Goal: Task Accomplishment & Management: Manage account settings

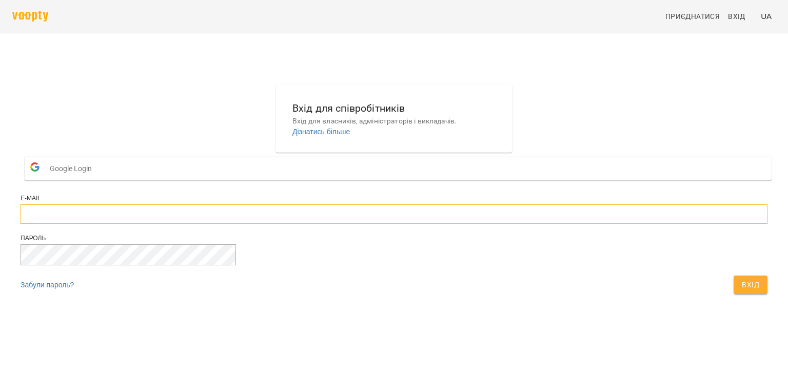
click at [310, 224] on input "email" at bounding box center [394, 214] width 747 height 19
type input "**********"
click at [733, 276] on button "Вхід" at bounding box center [750, 285] width 34 height 18
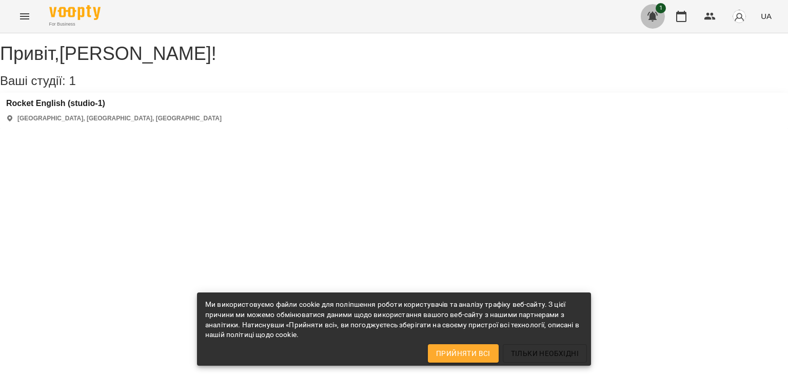
click at [644, 19] on button "button" at bounding box center [652, 16] width 25 height 25
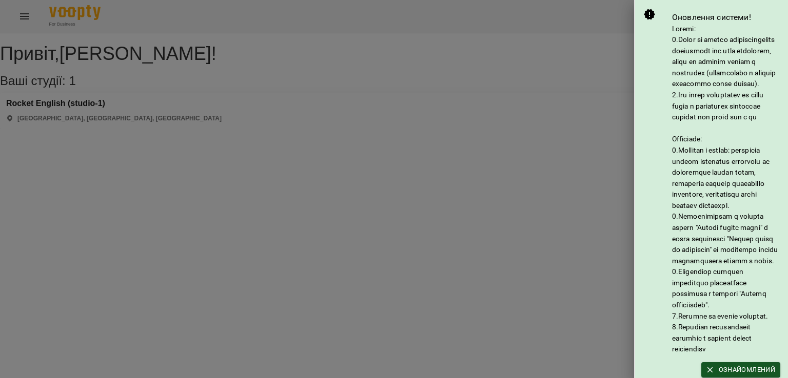
scroll to position [73, 0]
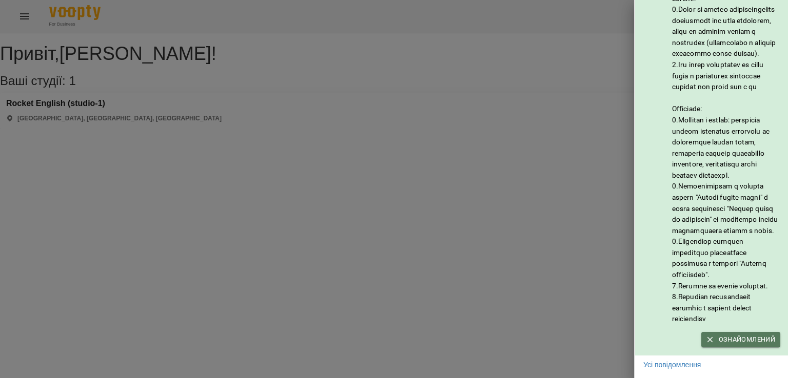
click at [732, 335] on span "Ознайомлений" at bounding box center [740, 339] width 69 height 11
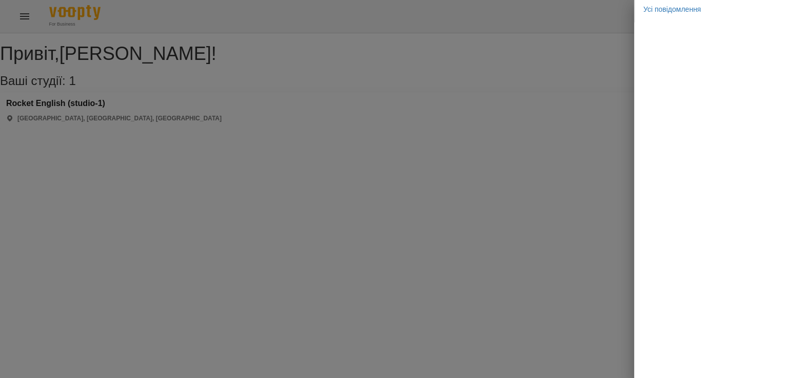
scroll to position [0, 0]
click at [524, 197] on div at bounding box center [394, 189] width 788 height 378
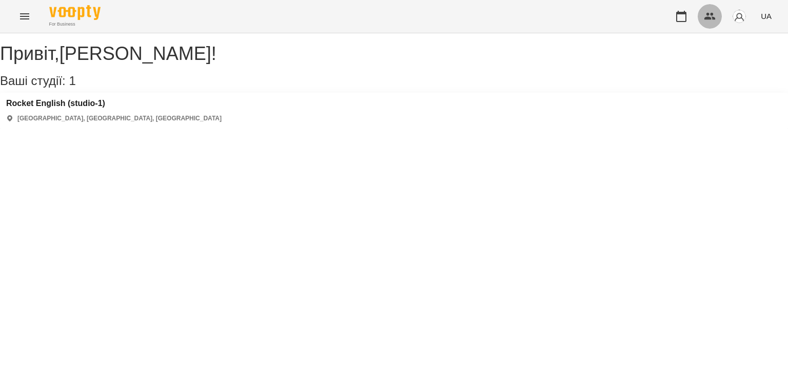
click at [712, 17] on icon "button" at bounding box center [710, 16] width 12 height 12
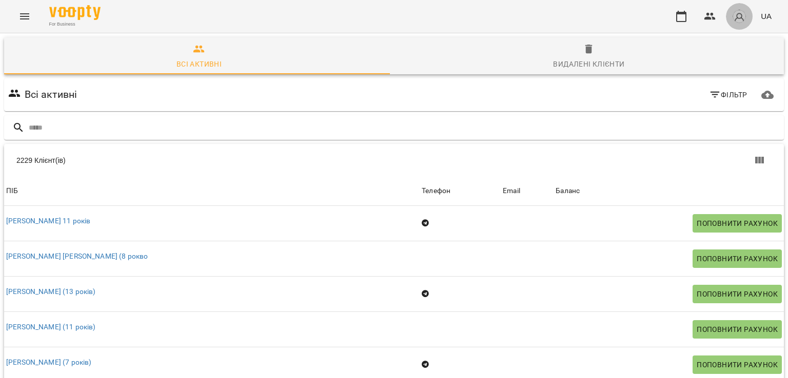
click at [740, 11] on img "button" at bounding box center [739, 16] width 14 height 14
click at [681, 13] on div at bounding box center [394, 189] width 788 height 378
click at [681, 13] on icon "button" at bounding box center [681, 16] width 10 height 11
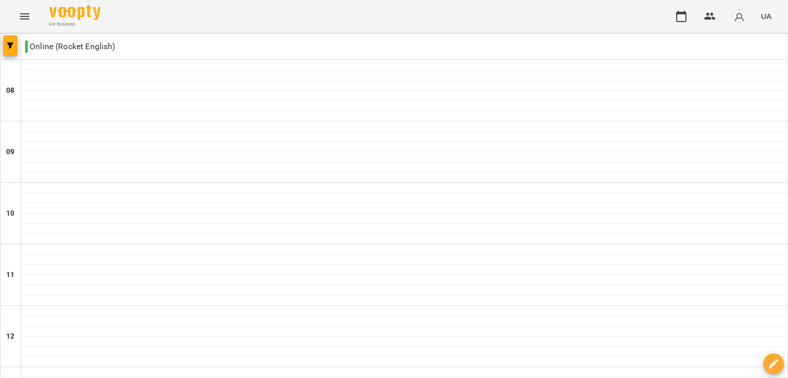
type input "**********"
click at [21, 17] on icon "Menu" at bounding box center [24, 16] width 12 height 12
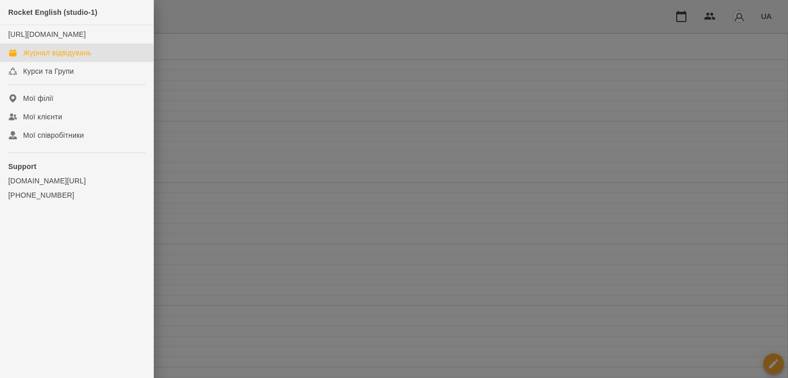
click at [220, 42] on div at bounding box center [394, 189] width 788 height 378
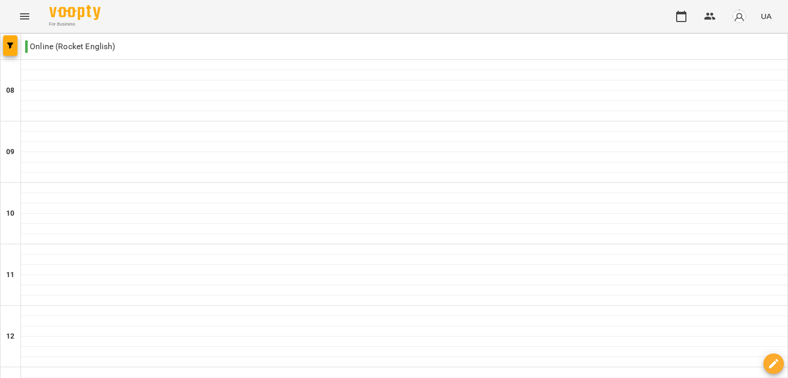
click at [730, 12] on button "button" at bounding box center [739, 16] width 27 height 27
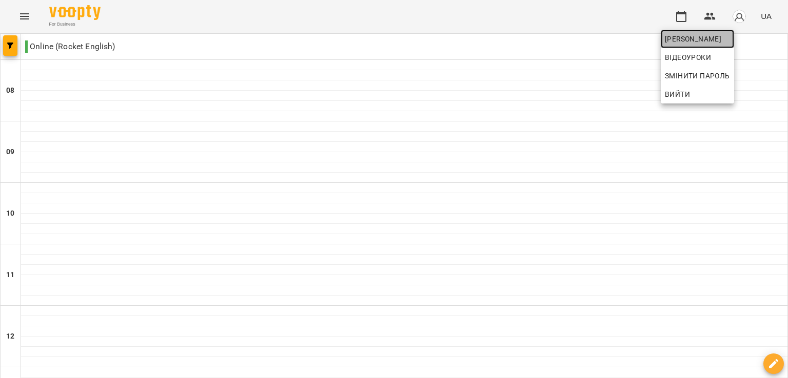
click at [732, 31] on link "Федосюк Софія Геннадіївна" at bounding box center [697, 39] width 73 height 18
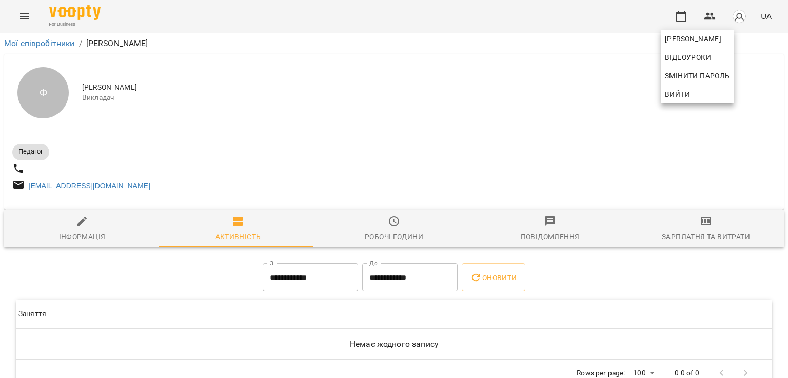
click at [436, 141] on div at bounding box center [394, 189] width 788 height 378
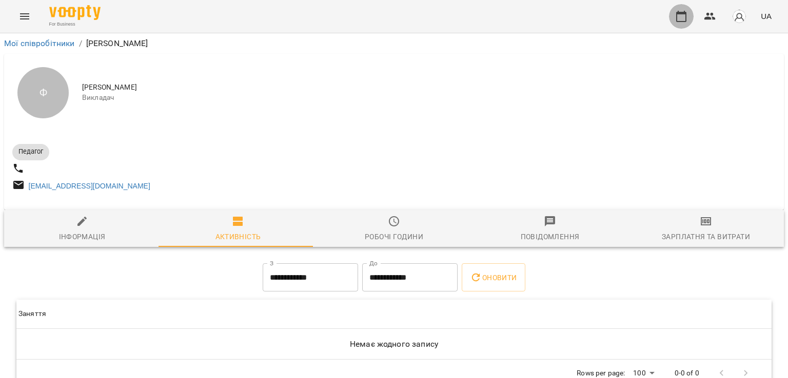
click at [675, 15] on icon "button" at bounding box center [681, 16] width 12 height 12
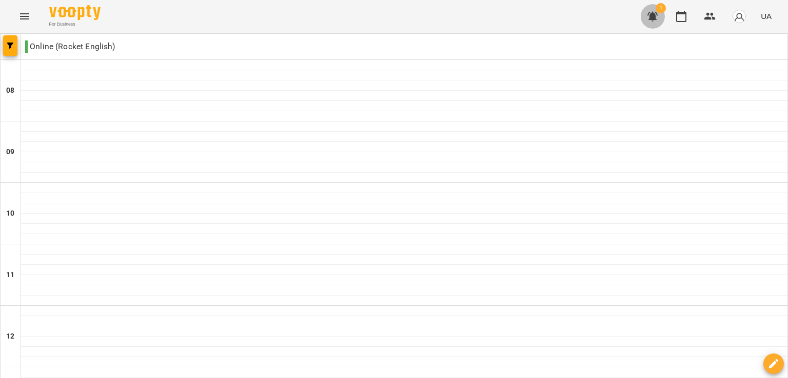
click at [655, 18] on icon "button" at bounding box center [652, 17] width 10 height 10
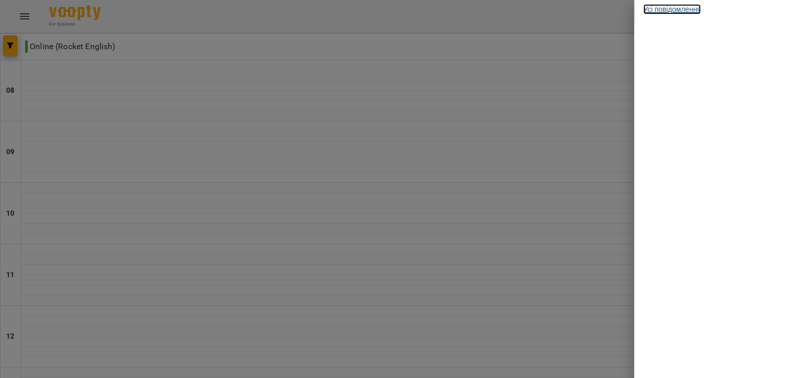
click at [663, 7] on link "Усі повідомлення" at bounding box center [671, 9] width 57 height 10
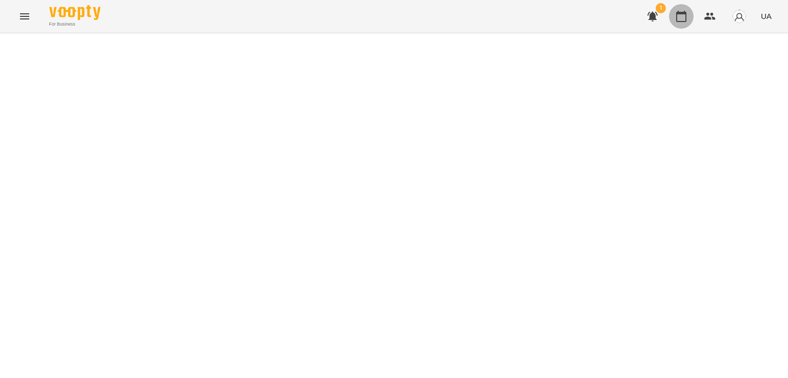
click at [685, 15] on icon "button" at bounding box center [681, 16] width 12 height 12
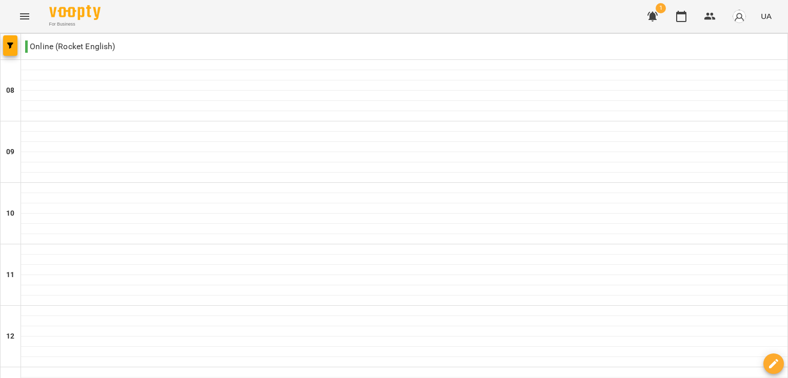
click at [743, 22] on img "button" at bounding box center [739, 16] width 14 height 14
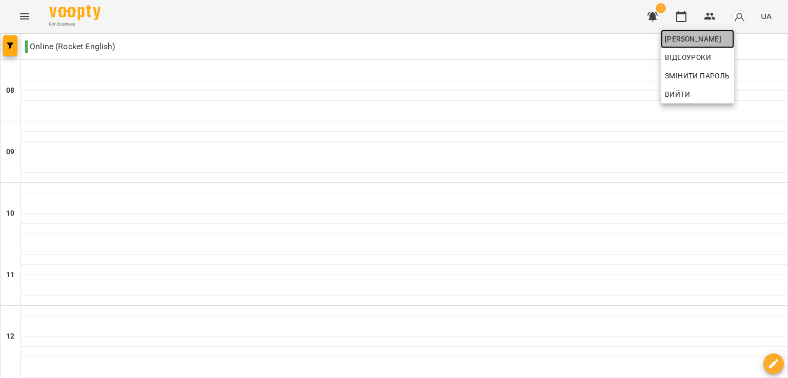
click at [728, 38] on span "Федосюк Софія Геннадіївна" at bounding box center [697, 39] width 65 height 12
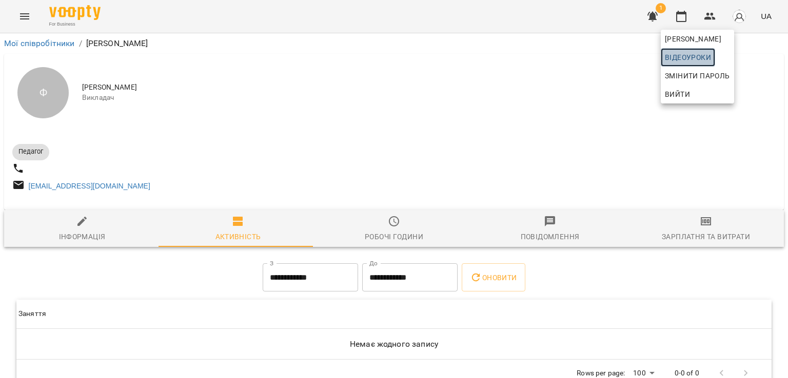
click at [694, 54] on span "Відеоуроки" at bounding box center [688, 57] width 46 height 12
click at [581, 55] on div at bounding box center [394, 189] width 788 height 378
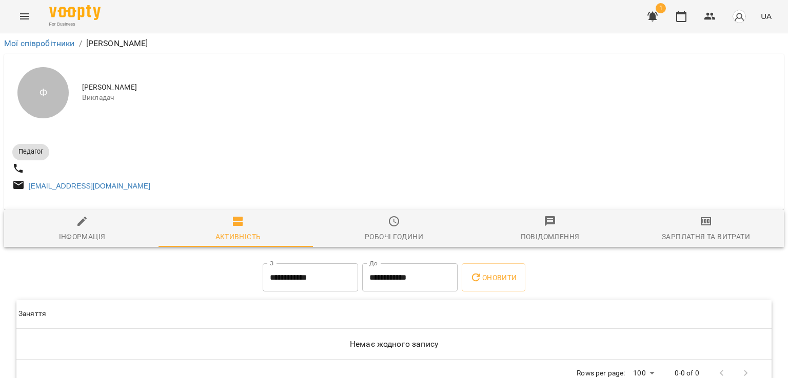
scroll to position [35, 0]
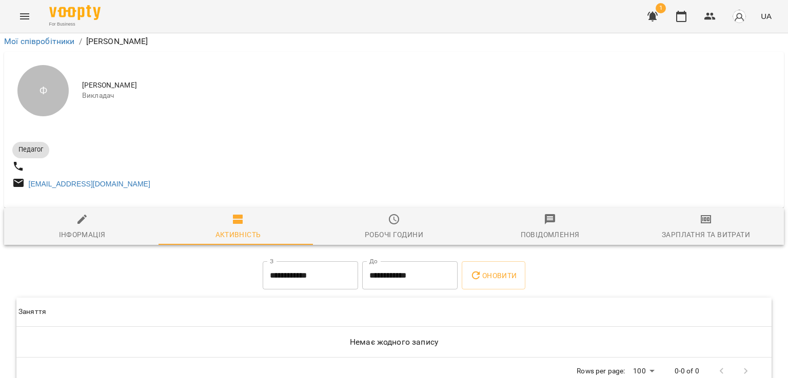
click at [396, 229] on div "Робочі години" at bounding box center [394, 235] width 58 height 12
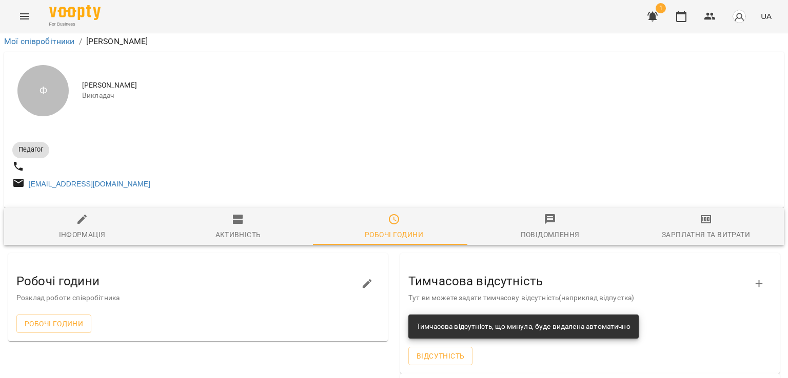
scroll to position [133, 0]
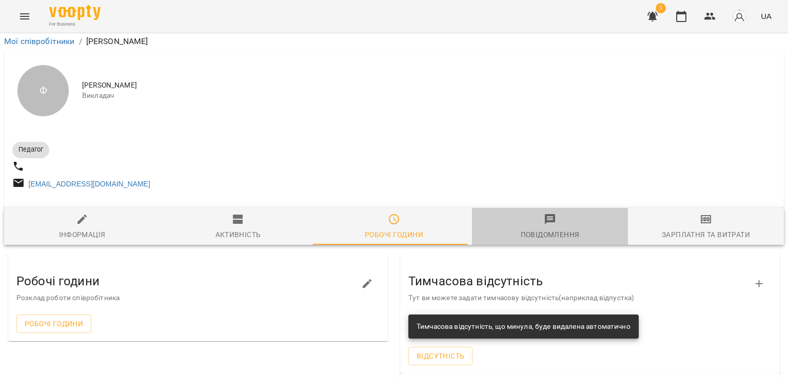
click at [546, 213] on icon "button" at bounding box center [550, 219] width 12 height 12
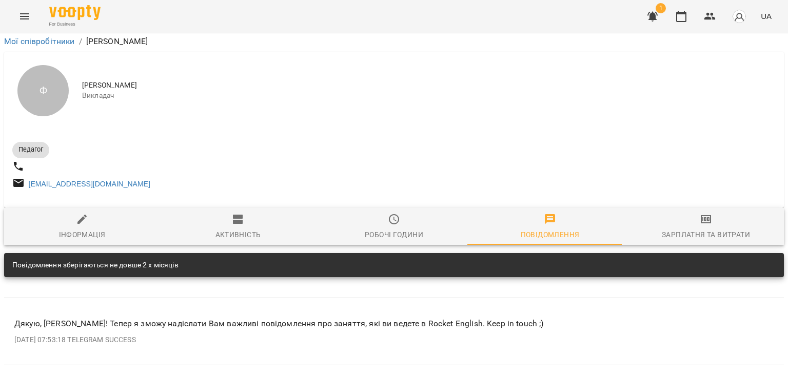
scroll to position [141, 0]
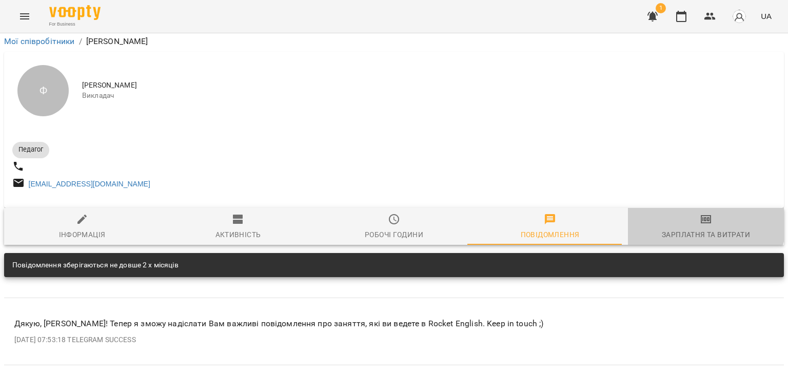
click at [683, 213] on span "Зарплатня та Витрати" at bounding box center [706, 227] width 144 height 28
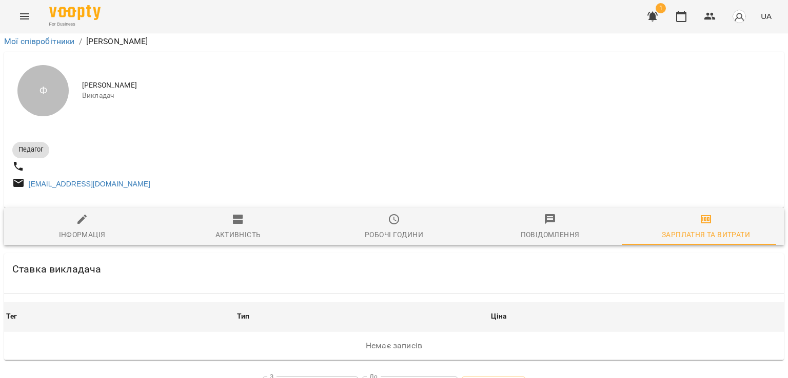
scroll to position [27, 0]
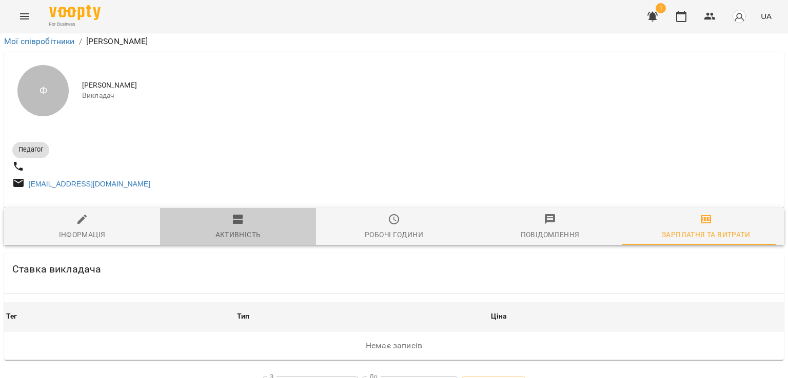
click at [251, 213] on span "Активність" at bounding box center [238, 227] width 144 height 28
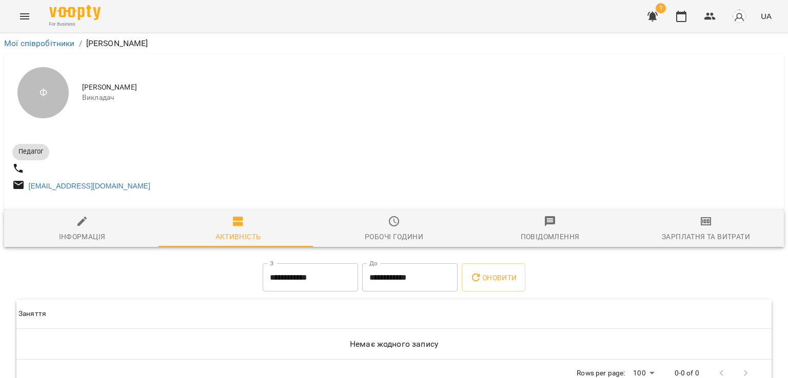
scroll to position [35, 0]
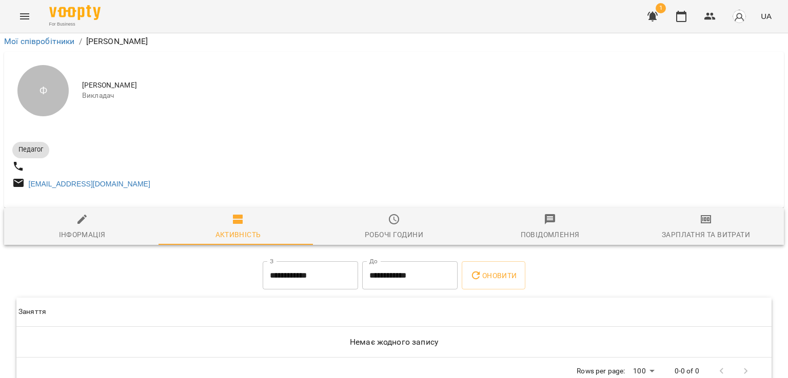
click at [739, 360] on div at bounding box center [733, 372] width 49 height 25
click at [680, 16] on icon "button" at bounding box center [681, 16] width 12 height 12
